Goal: Find specific page/section: Find specific page/section

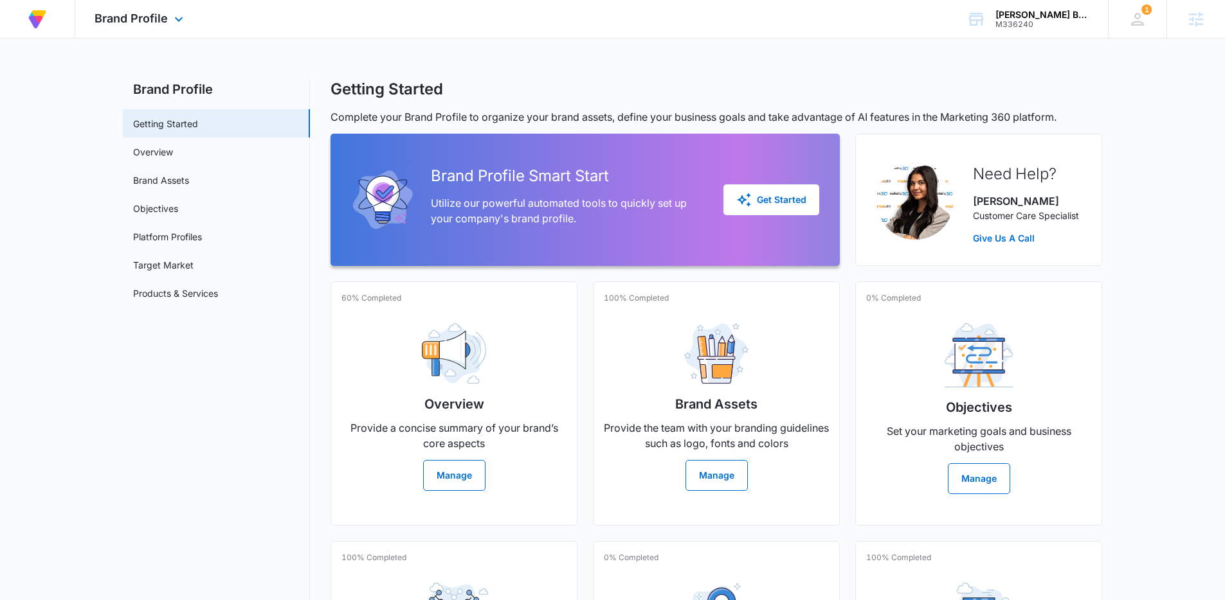
click at [52, 24] on div "At Volusion, we work hard to [PERSON_NAME] a great work environment where every…" at bounding box center [37, 19] width 36 height 38
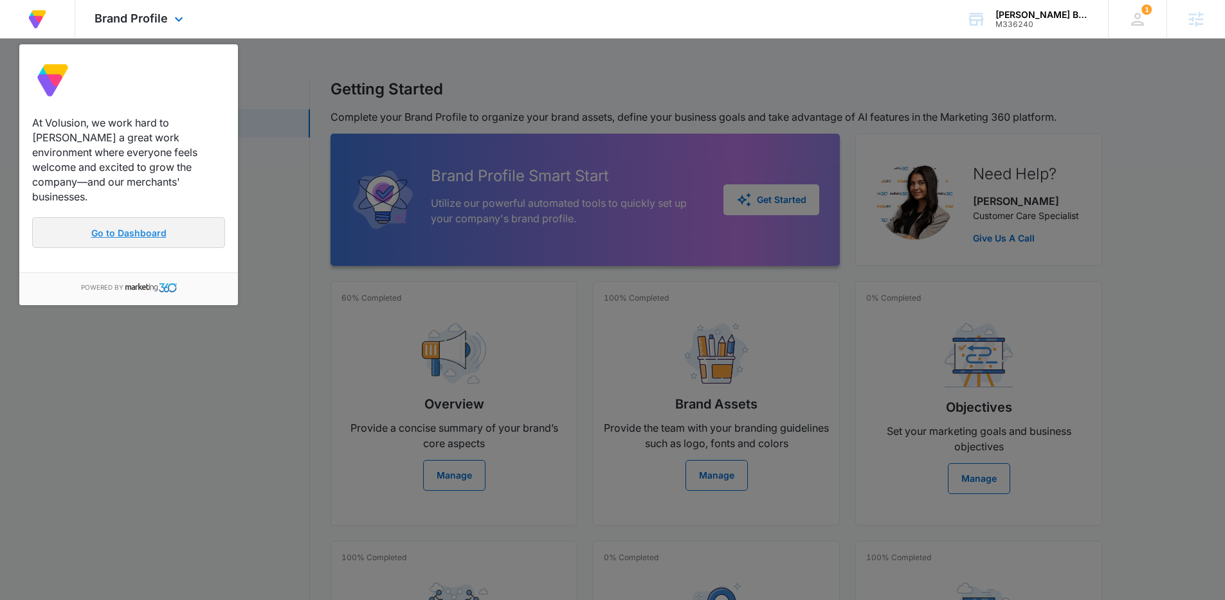
click at [104, 217] on link "Go to Dashboard" at bounding box center [128, 232] width 193 height 31
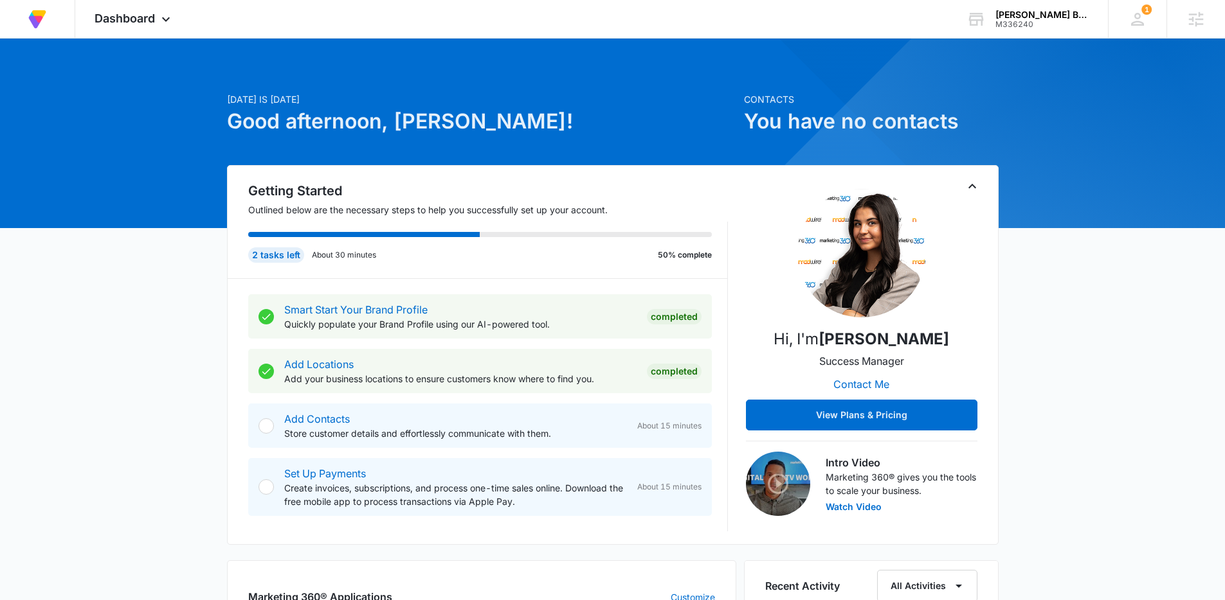
scroll to position [5, 0]
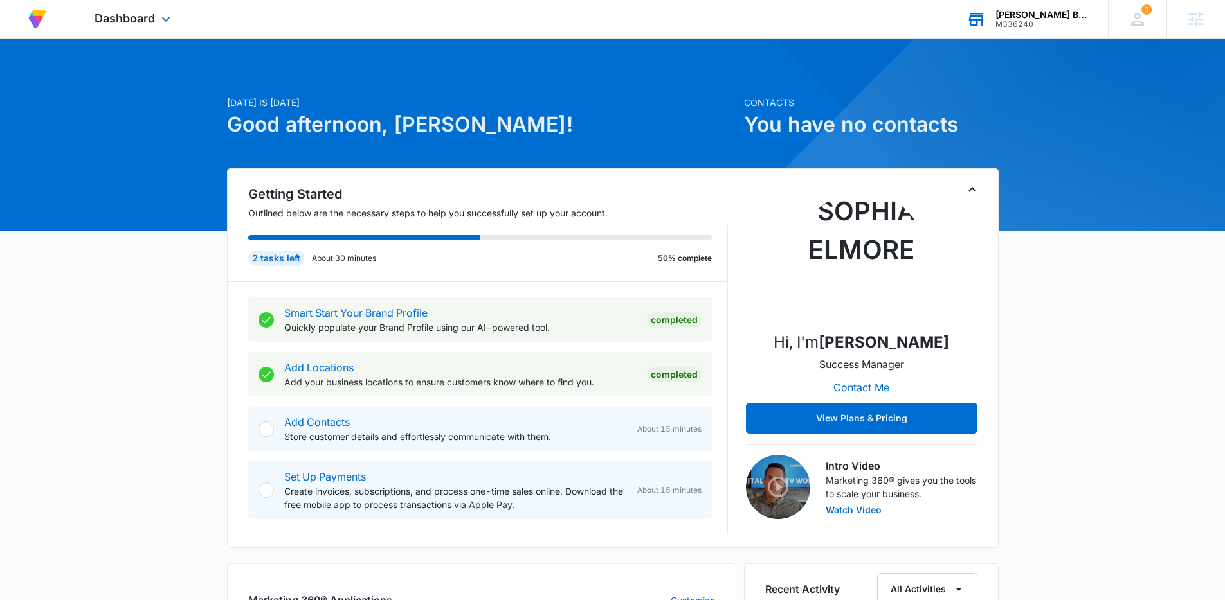
click at [1012, 28] on div "M336240" at bounding box center [1042, 24] width 94 height 9
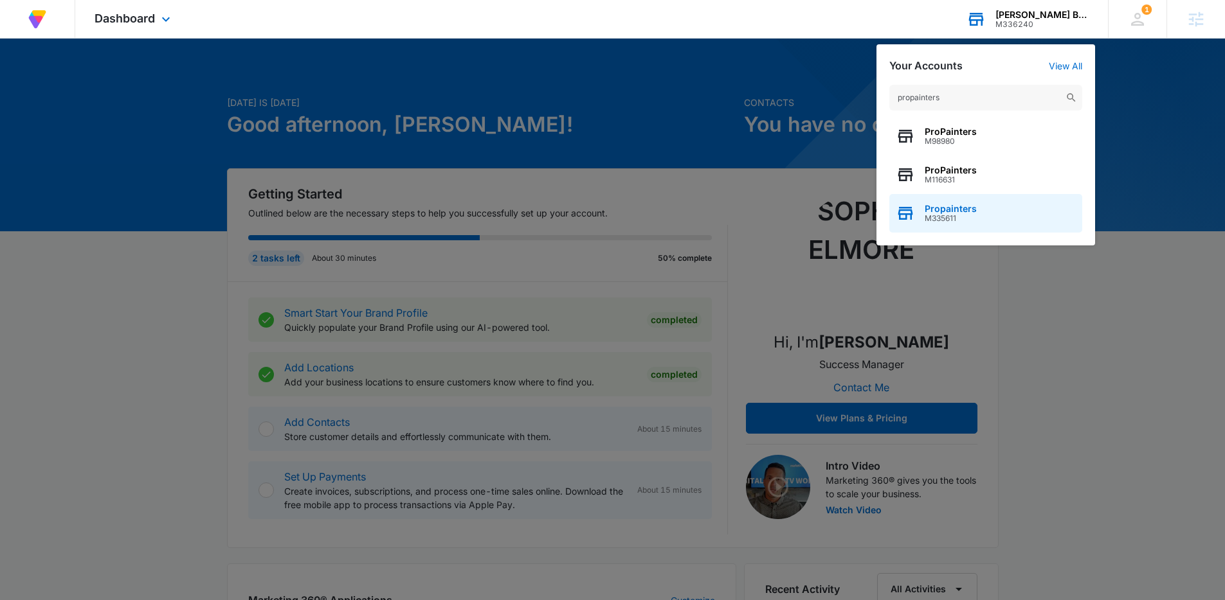
type input "propainters"
click at [956, 215] on span "M335611" at bounding box center [951, 218] width 52 height 9
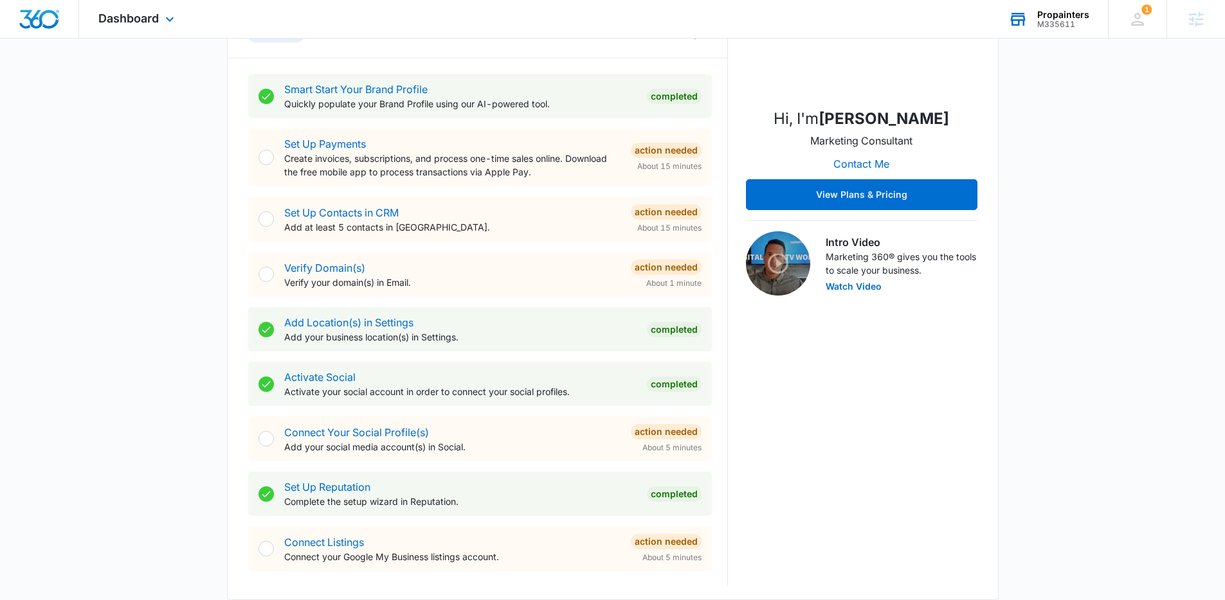
scroll to position [473, 0]
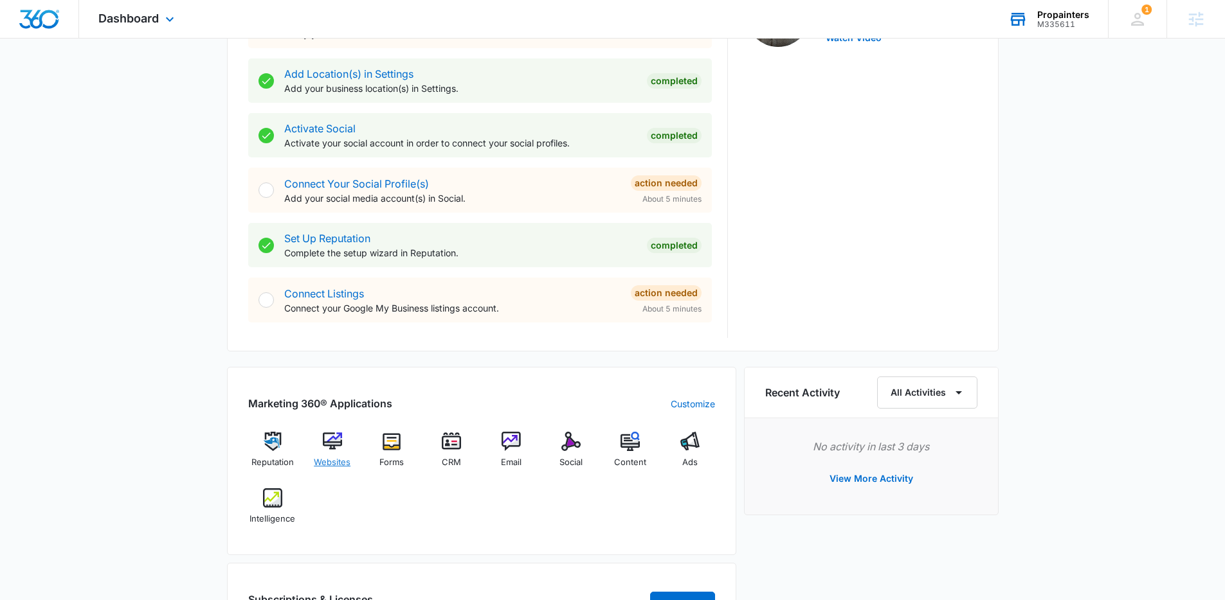
click at [326, 449] on img at bounding box center [332, 441] width 19 height 19
